Goal: Complete application form: Complete application form

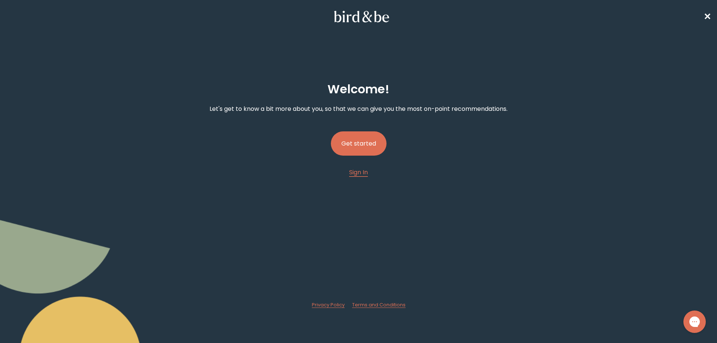
click at [360, 147] on button "Get started" at bounding box center [359, 143] width 56 height 24
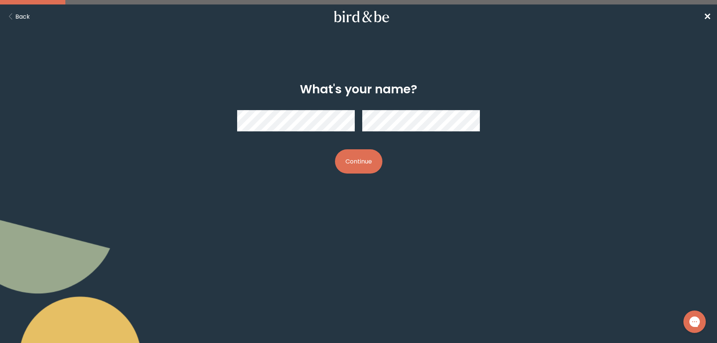
click at [369, 159] on button "Continue" at bounding box center [358, 161] width 47 height 24
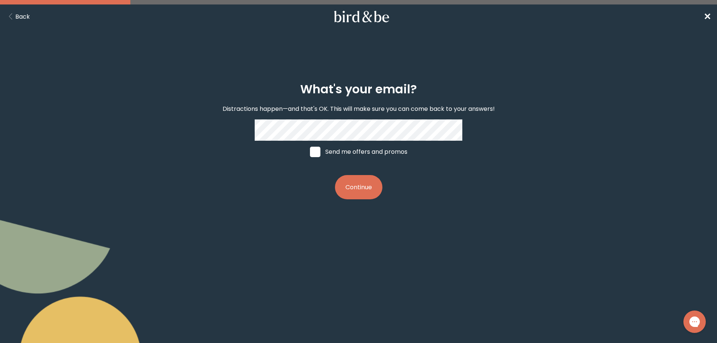
click at [366, 198] on button "Continue" at bounding box center [358, 187] width 47 height 24
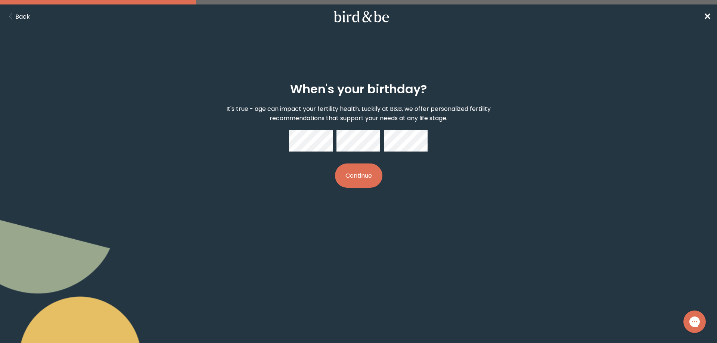
click at [365, 178] on button "Continue" at bounding box center [358, 176] width 47 height 24
click at [466, 180] on div "When's your birthday? It's true - age can impact your fertility health. Luckily…" at bounding box center [358, 135] width 347 height 130
click at [361, 173] on button "Continue" at bounding box center [358, 176] width 47 height 24
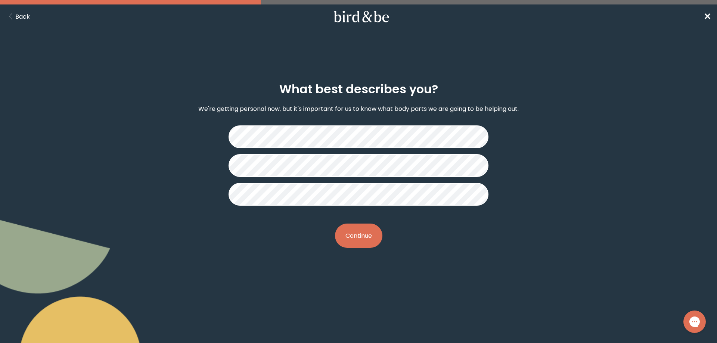
click at [356, 234] on button "Continue" at bounding box center [358, 236] width 47 height 24
click at [356, 242] on button "Continue" at bounding box center [358, 236] width 47 height 24
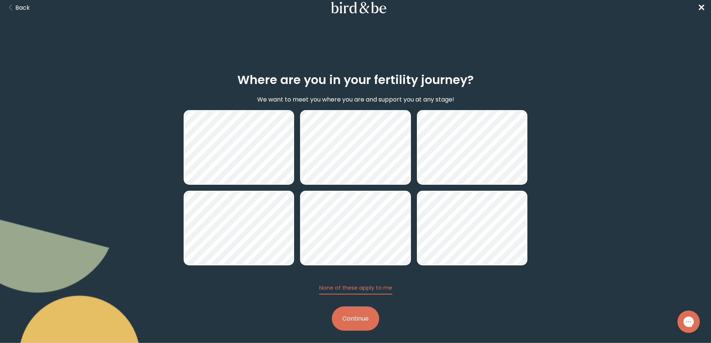
scroll to position [15, 0]
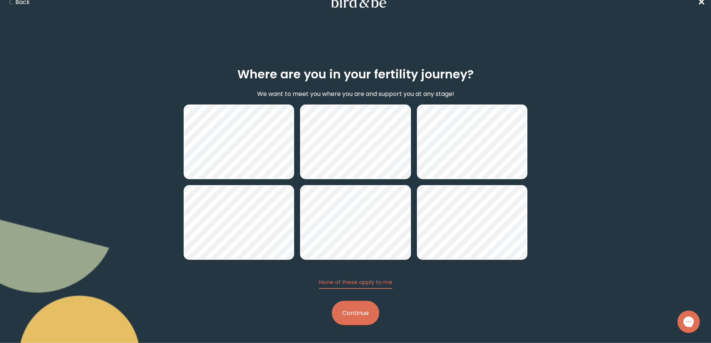
click at [351, 315] on button "Continue" at bounding box center [355, 313] width 47 height 24
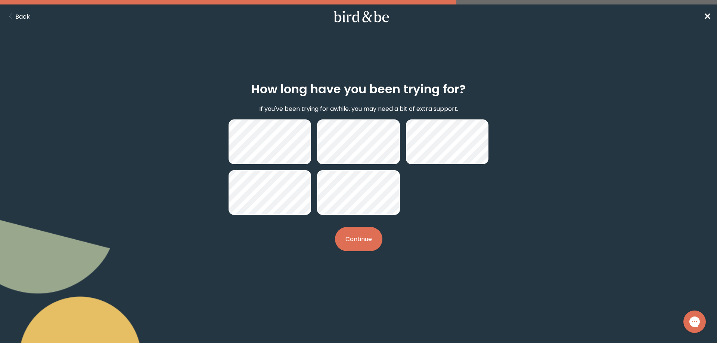
click at [364, 235] on button "Continue" at bounding box center [358, 239] width 47 height 24
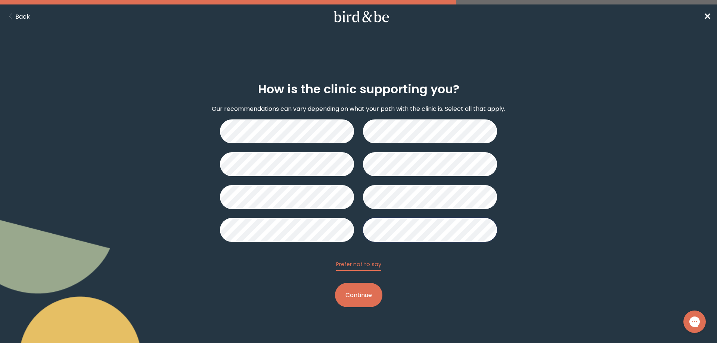
click at [349, 298] on button "Continue" at bounding box center [358, 295] width 47 height 24
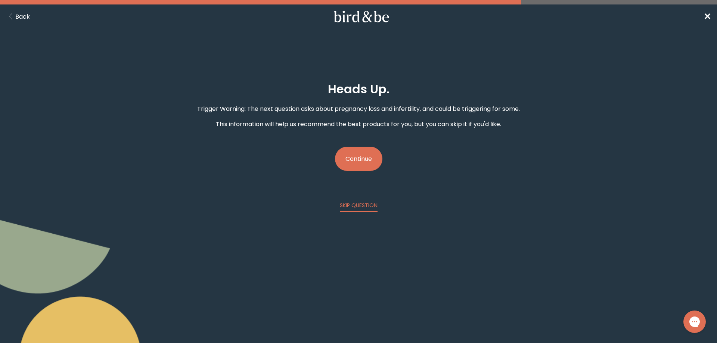
click at [357, 155] on button "Continue" at bounding box center [358, 159] width 47 height 24
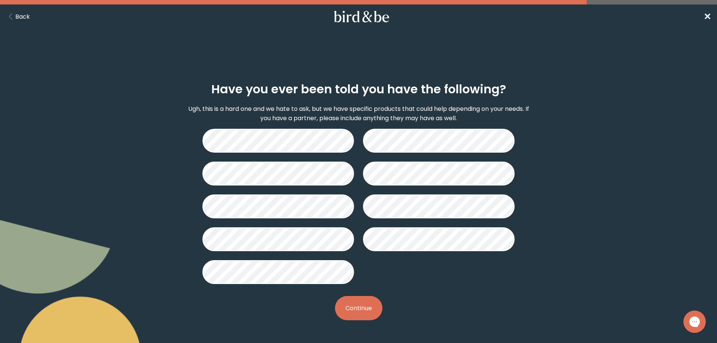
click at [364, 305] on button "Continue" at bounding box center [358, 308] width 47 height 24
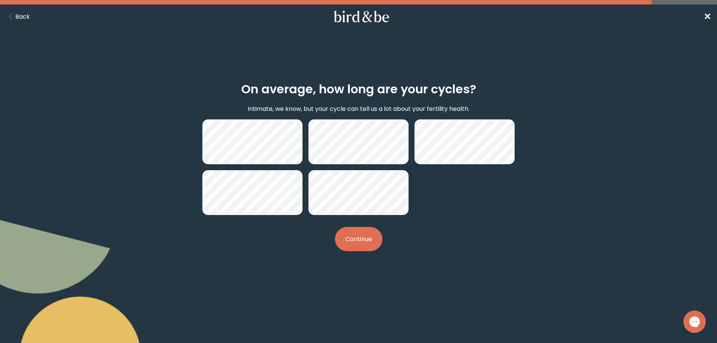
click at [363, 235] on button "Continue" at bounding box center [358, 239] width 47 height 24
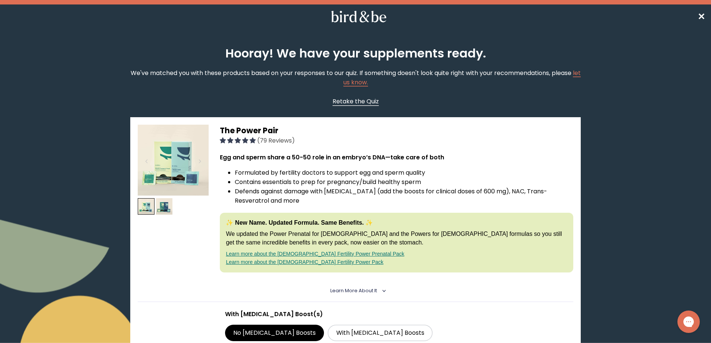
click at [364, 100] on span "Retake the Quiz" at bounding box center [356, 101] width 46 height 9
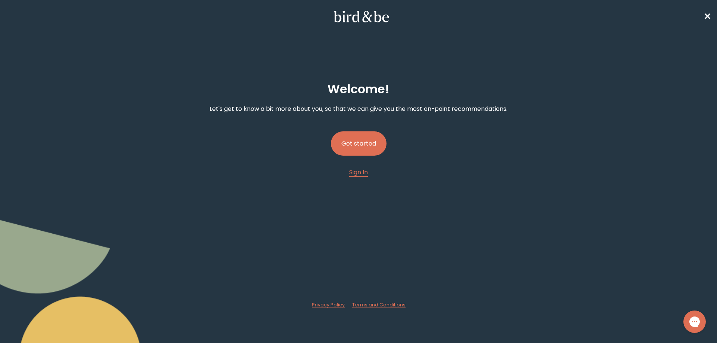
click at [347, 142] on button "Get started" at bounding box center [359, 143] width 56 height 24
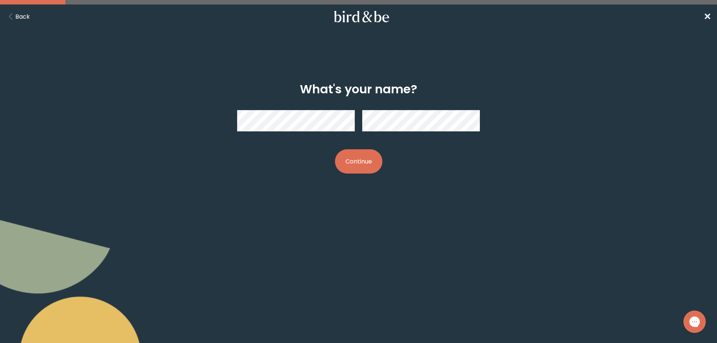
click at [355, 163] on button "Continue" at bounding box center [358, 161] width 47 height 24
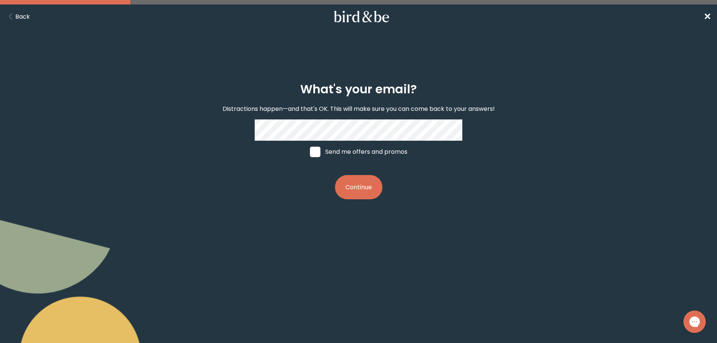
click at [357, 186] on button "Continue" at bounding box center [358, 187] width 47 height 24
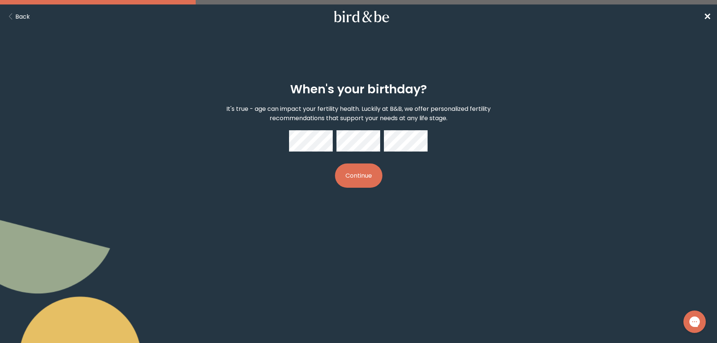
click at [355, 176] on button "Continue" at bounding box center [358, 176] width 47 height 24
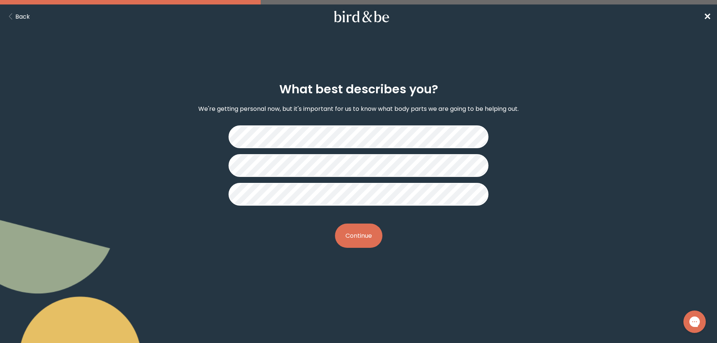
click at [357, 238] on button "Continue" at bounding box center [358, 236] width 47 height 24
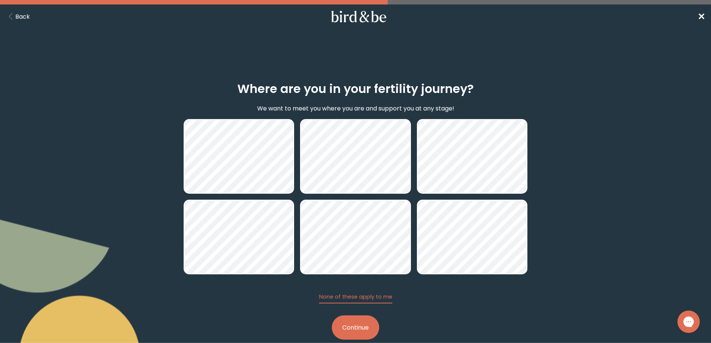
click at [356, 323] on button "Continue" at bounding box center [355, 328] width 47 height 24
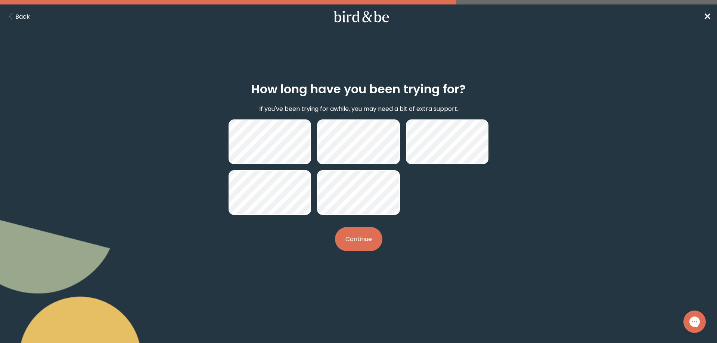
click at [355, 239] on button "Continue" at bounding box center [358, 239] width 47 height 24
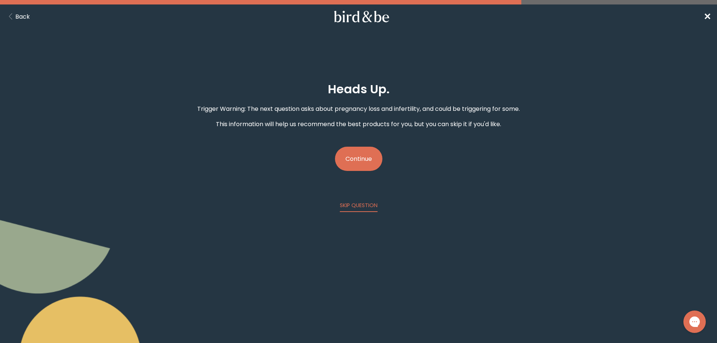
click at [366, 157] on button "Continue" at bounding box center [358, 159] width 47 height 24
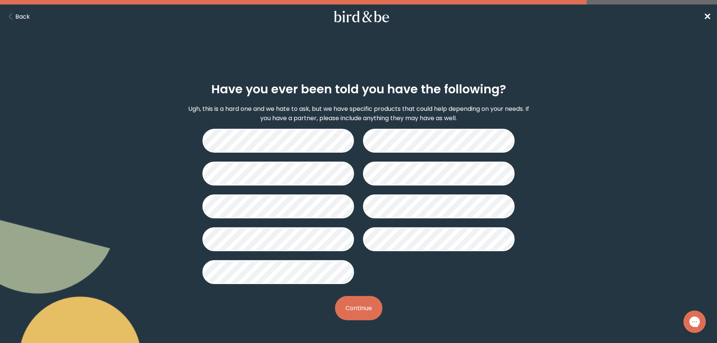
click at [357, 313] on button "Continue" at bounding box center [358, 308] width 47 height 24
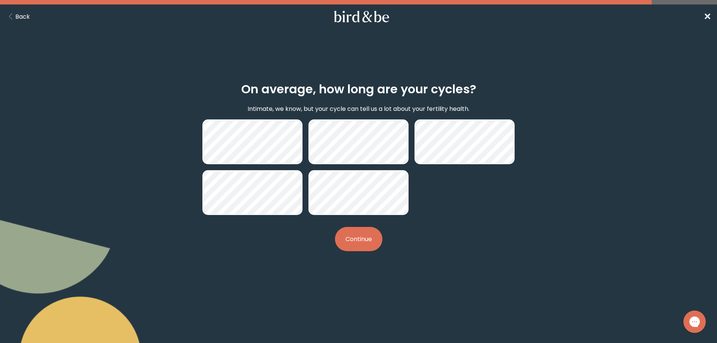
click at [355, 242] on button "Continue" at bounding box center [358, 239] width 47 height 24
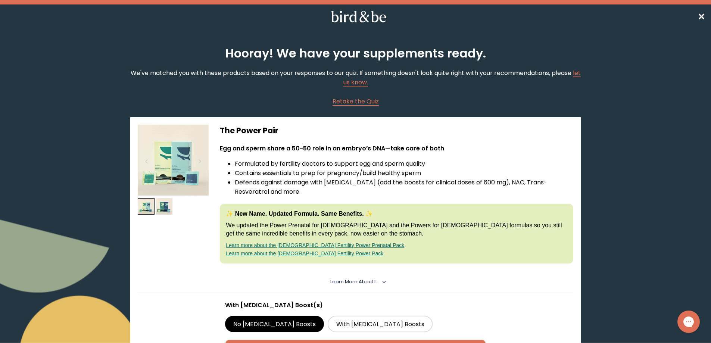
click at [704, 18] on span "✕" at bounding box center [701, 16] width 7 height 12
